Goal: Task Accomplishment & Management: Use online tool/utility

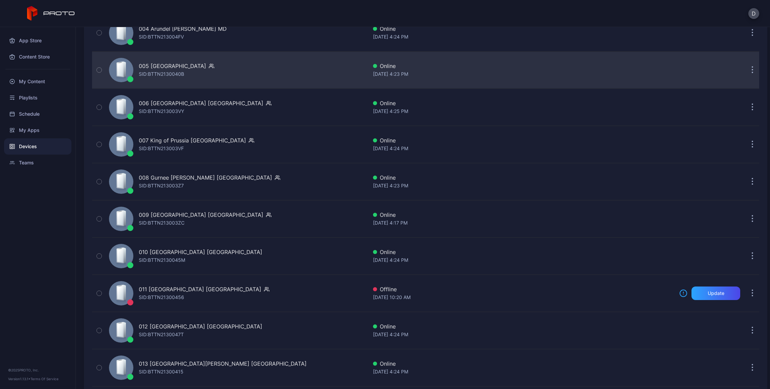
scroll to position [101, 0]
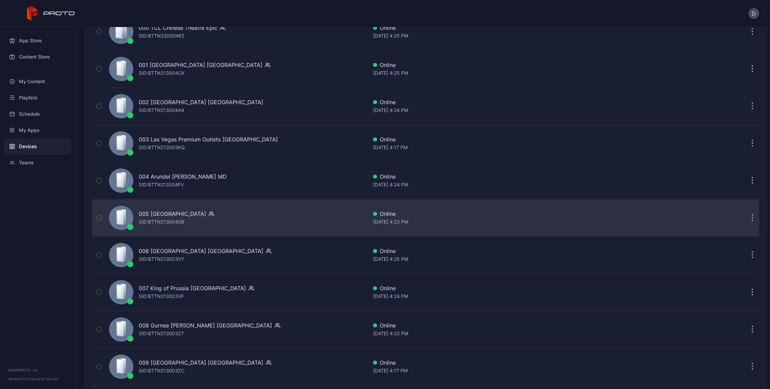
click at [173, 215] on div "005 [GEOGRAPHIC_DATA]" at bounding box center [172, 214] width 67 height 8
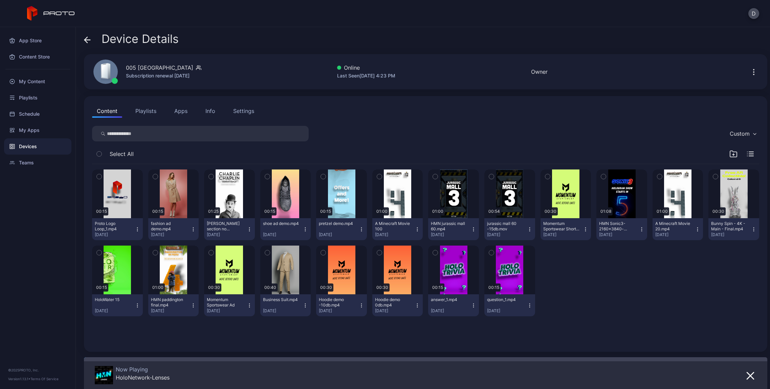
click at [210, 111] on div "Info" at bounding box center [211, 111] width 10 height 8
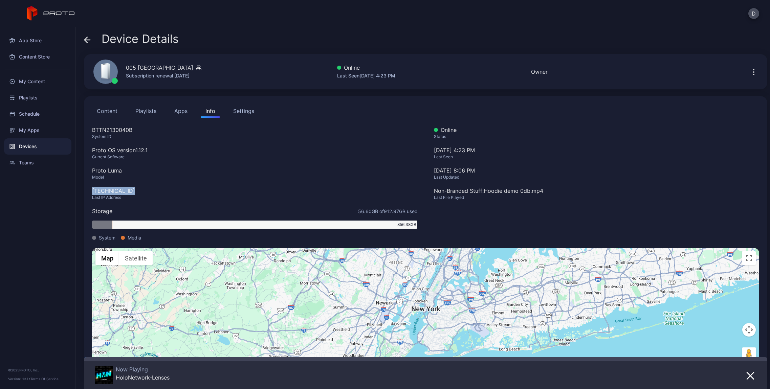
drag, startPoint x: 131, startPoint y: 191, endPoint x: 86, endPoint y: 192, distance: 45.0
click at [86, 192] on div "Content Playlists Apps Info Settings BTTN2130040B System ID Proto OS version 1.…" at bounding box center [426, 236] width 684 height 281
copy div "[TECHNICAL_ID]"
click at [173, 174] on div "Proto Luma" at bounding box center [255, 171] width 326 height 8
drag, startPoint x: 143, startPoint y: 189, endPoint x: 93, endPoint y: 191, distance: 50.5
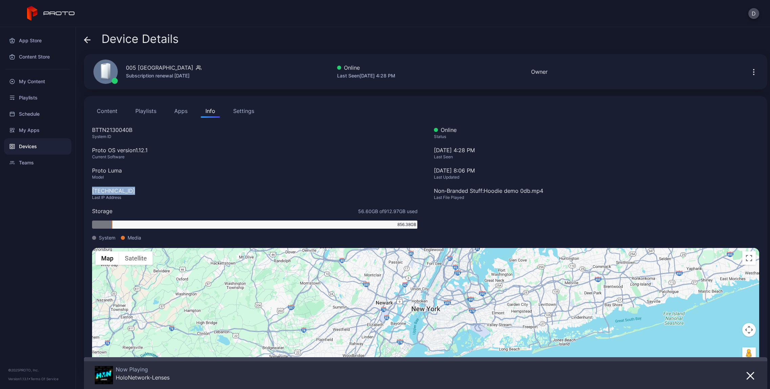
click at [93, 191] on div "[TECHNICAL_ID]" at bounding box center [255, 191] width 326 height 8
copy div "[TECHNICAL_ID]"
click at [113, 192] on div "[TECHNICAL_ID]" at bounding box center [255, 191] width 326 height 8
drag, startPoint x: 190, startPoint y: 69, endPoint x: 128, endPoint y: 68, distance: 62.0
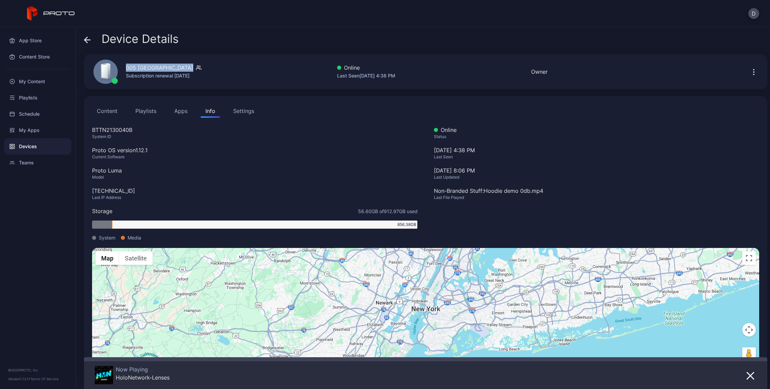
click at [128, 68] on div "005 [GEOGRAPHIC_DATA]" at bounding box center [164, 68] width 76 height 8
copy div "005 [GEOGRAPHIC_DATA]"
click at [750, 71] on icon "button" at bounding box center [754, 72] width 8 height 8
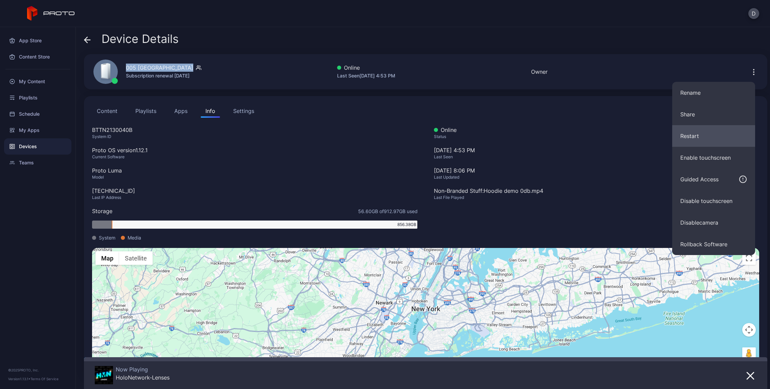
click at [712, 141] on button "Restart" at bounding box center [713, 136] width 83 height 22
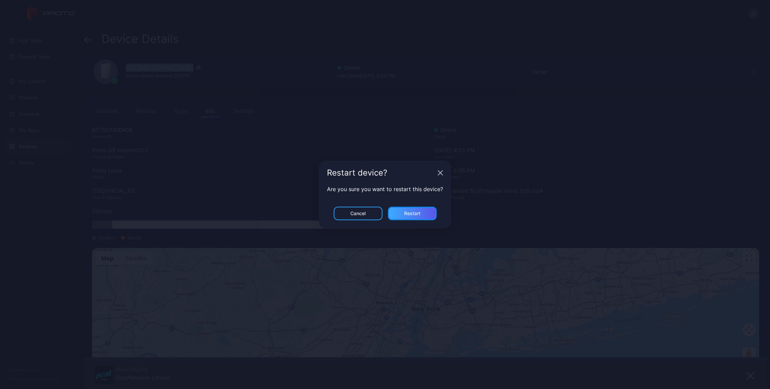
click at [415, 214] on div "Restart" at bounding box center [412, 213] width 16 height 5
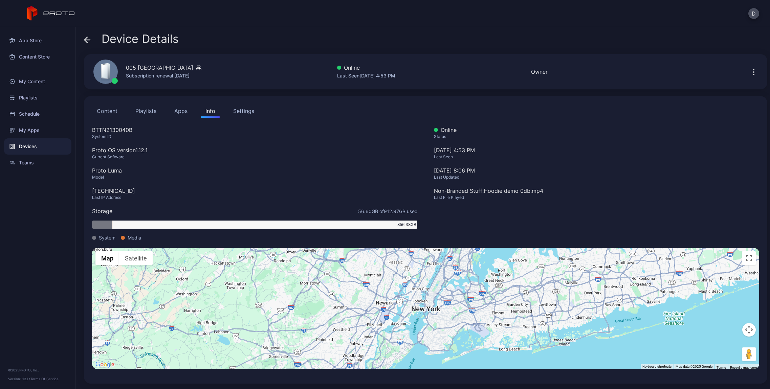
click at [92, 42] on div "Device Details" at bounding box center [131, 41] width 95 height 16
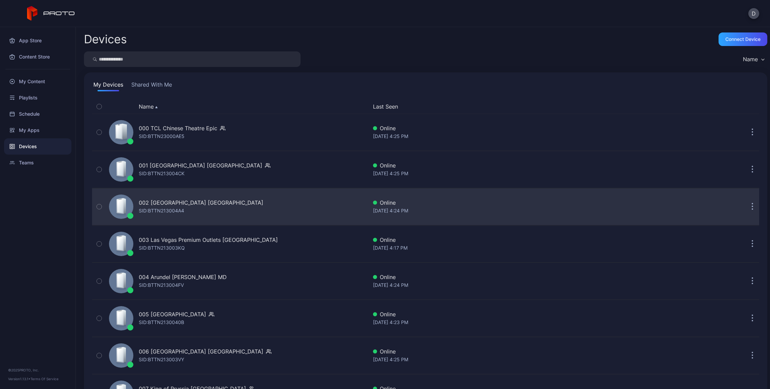
scroll to position [101, 0]
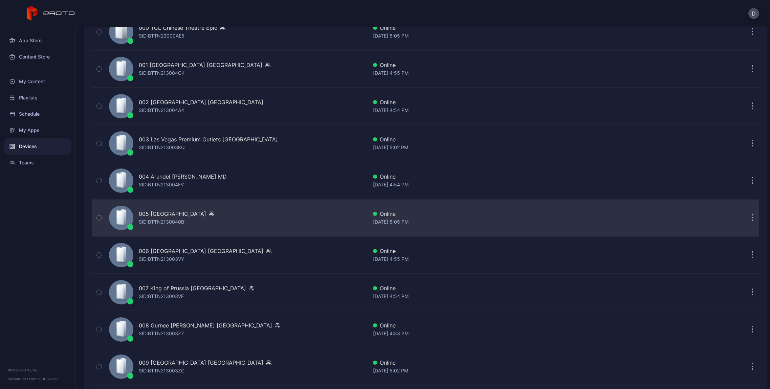
click at [233, 216] on div "005 [GEOGRAPHIC_DATA] SID: BTTN2130040B" at bounding box center [236, 218] width 261 height 34
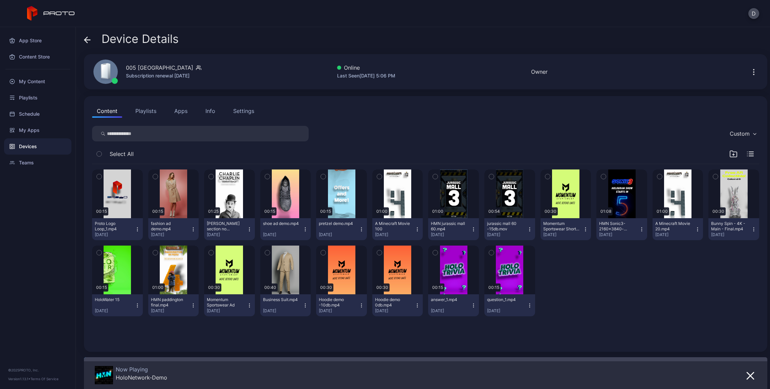
click at [169, 112] on div "Content Playlists Apps Info Settings" at bounding box center [425, 111] width 667 height 14
click at [175, 112] on button "Apps" at bounding box center [181, 111] width 23 height 14
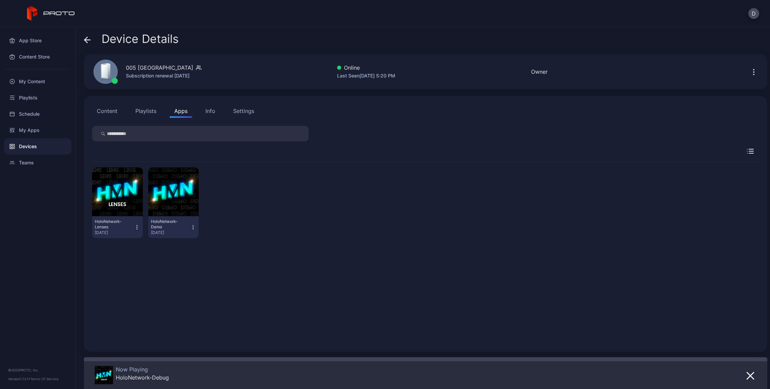
click at [208, 114] on div "Info" at bounding box center [211, 111] width 10 height 8
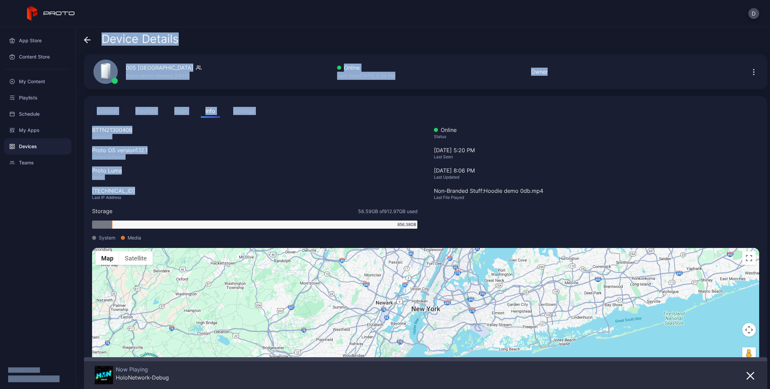
drag, startPoint x: 112, startPoint y: 192, endPoint x: 69, endPoint y: 187, distance: 43.6
click at [69, 187] on div "App Store Content Store My Content Playlists Schedule My Apps Devices Teams © 2…" at bounding box center [385, 208] width 770 height 362
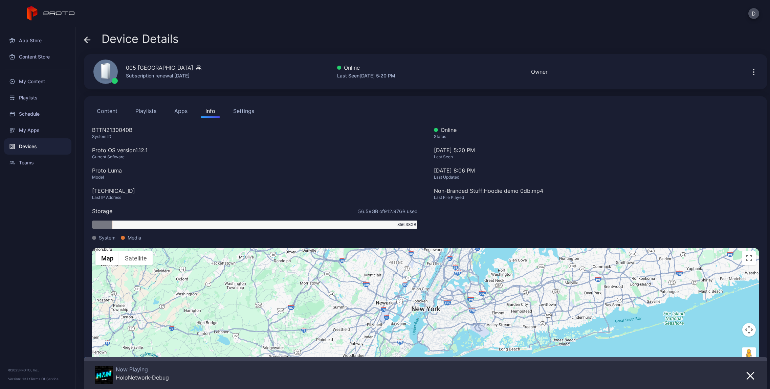
click at [144, 194] on div "[TECHNICAL_ID]" at bounding box center [255, 191] width 326 height 8
drag, startPoint x: 135, startPoint y: 192, endPoint x: 92, endPoint y: 191, distance: 42.7
click at [92, 191] on div "[TECHNICAL_ID]" at bounding box center [255, 191] width 326 height 8
copy div "[TECHNICAL_ID]"
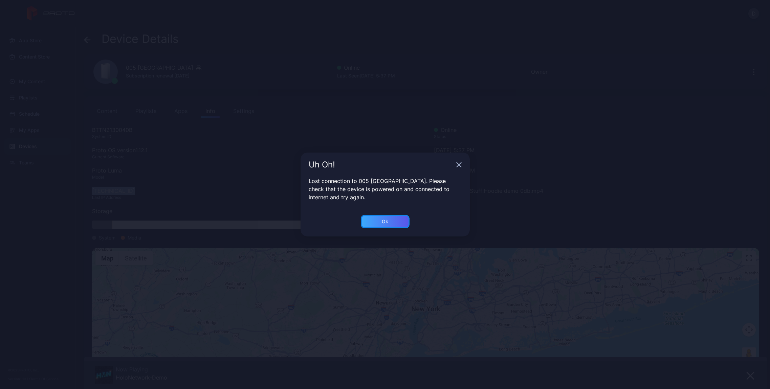
click at [390, 223] on div "Ok" at bounding box center [385, 222] width 49 height 14
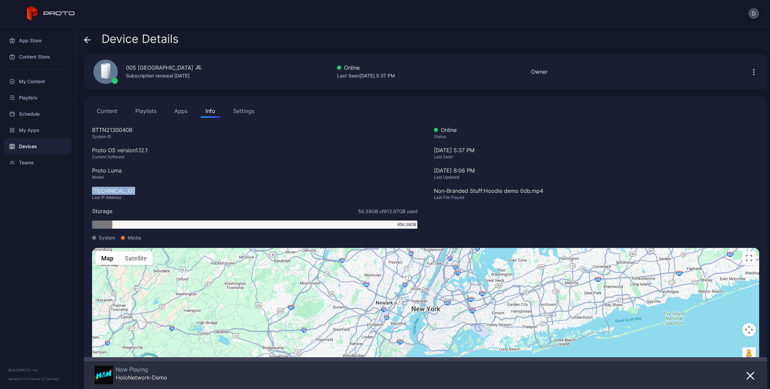
scroll to position [25, 0]
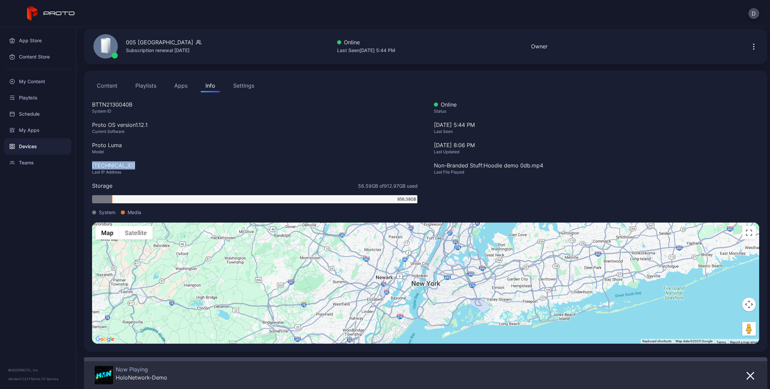
click at [190, 87] on button "Apps" at bounding box center [181, 86] width 23 height 14
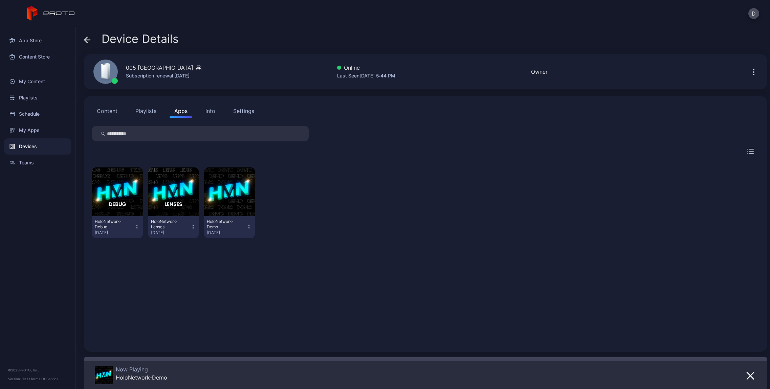
click at [248, 230] on icon "button" at bounding box center [249, 227] width 6 height 7
click at [284, 192] on div "HoloNetwork-Debug [DATE] HoloNetwork-Lenses [DATE] HoloNetwork-Demo [DATE]" at bounding box center [425, 203] width 667 height 82
click at [747, 375] on icon "button" at bounding box center [751, 376] width 8 height 8
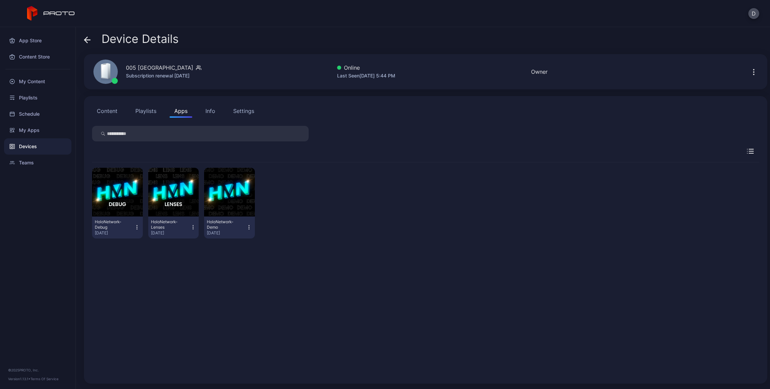
click at [246, 228] on icon "button" at bounding box center [249, 227] width 6 height 7
click at [222, 220] on div "HoloNetwork-Demo" at bounding box center [225, 224] width 37 height 11
click at [226, 225] on div "HoloNetwork-Demo" at bounding box center [225, 224] width 37 height 11
click at [142, 223] on div "HoloNetwork-Debug [DATE]" at bounding box center [117, 228] width 51 height 22
click at [137, 227] on icon "button" at bounding box center [137, 227] width 6 height 7
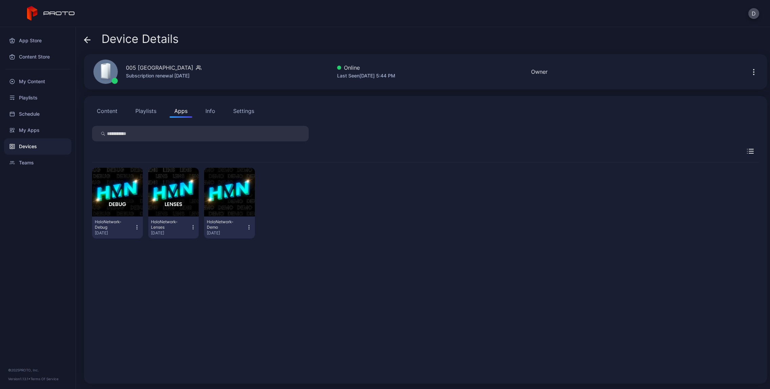
click at [188, 257] on div "HoloNetwork-Debug [DATE] HoloNetwork-Lenses [DATE] HoloNetwork-Demo [DATE]" at bounding box center [425, 269] width 667 height 213
click at [179, 222] on div "HoloNetwork-Lenses" at bounding box center [169, 224] width 37 height 11
click at [225, 226] on div "HoloNetwork-Demo" at bounding box center [225, 224] width 37 height 11
click at [516, 228] on div "HoloNetwork-Debug [DATE] HoloNetwork-Lenses [DATE] HoloNetwork-Demo [DATE]" at bounding box center [425, 204] width 667 height 82
click at [230, 206] on button "button" at bounding box center [229, 192] width 51 height 49
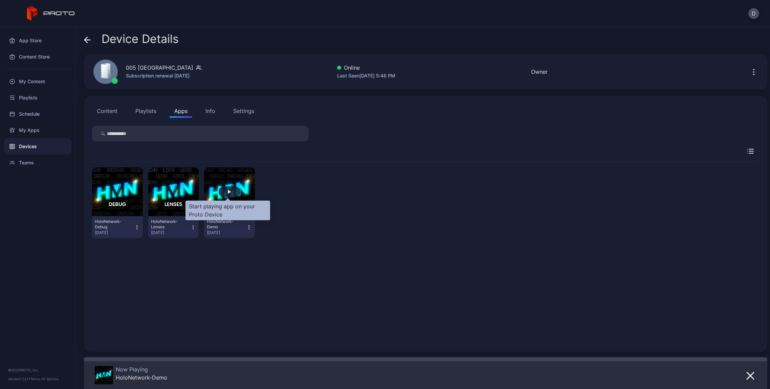
click at [229, 190] on div "button" at bounding box center [229, 192] width 3 height 4
click at [246, 230] on icon "button" at bounding box center [249, 227] width 6 height 7
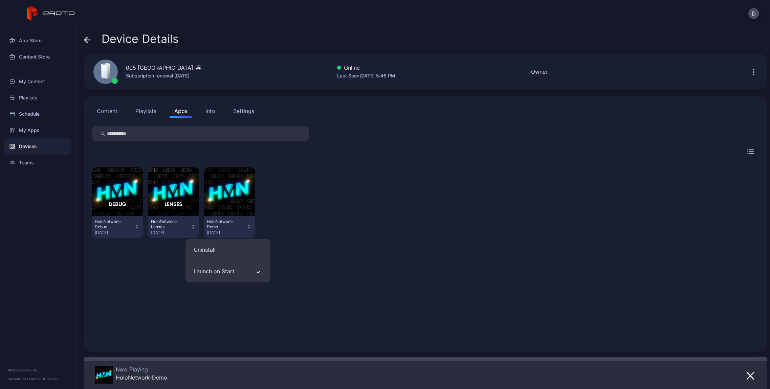
click at [121, 271] on div "HoloNetwork-Debug [DATE] HoloNetwork-Lenses [DATE] HoloNetwork-Demo [DATE]" at bounding box center [425, 253] width 667 height 182
click at [137, 229] on icon "button" at bounding box center [137, 227] width 6 height 7
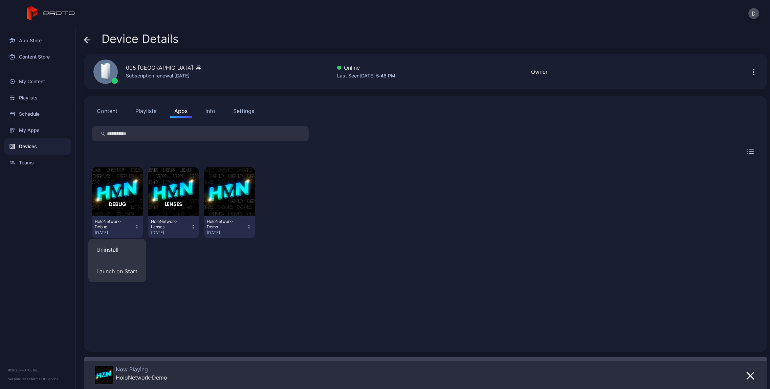
click at [197, 260] on div "HoloNetwork-Debug [DATE] HoloNetwork-Lenses [DATE] HoloNetwork-Demo [DATE]" at bounding box center [425, 253] width 667 height 182
click at [193, 228] on icon "button" at bounding box center [193, 227] width 6 height 7
click at [123, 260] on div "HoloNetwork-Debug [DATE] HoloNetwork-Lenses [DATE] HoloNetwork-Demo [DATE]" at bounding box center [425, 253] width 667 height 182
